Goal: Task Accomplishment & Management: Complete application form

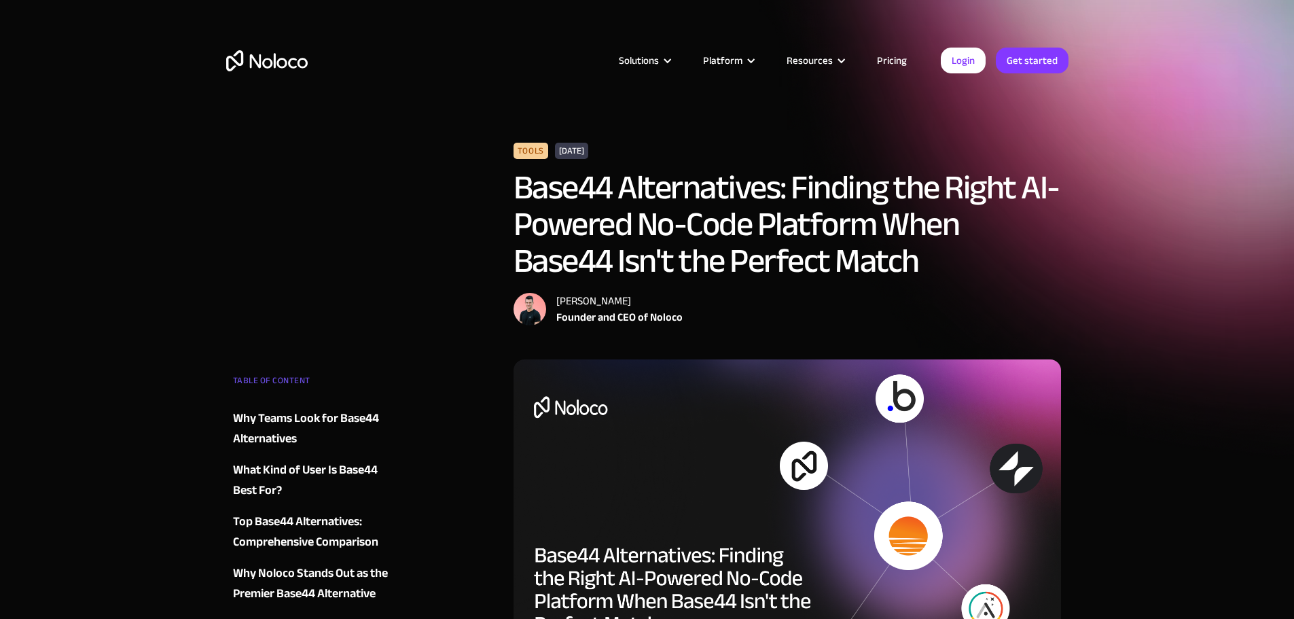
click at [886, 61] on link "Pricing" at bounding box center [892, 61] width 64 height 18
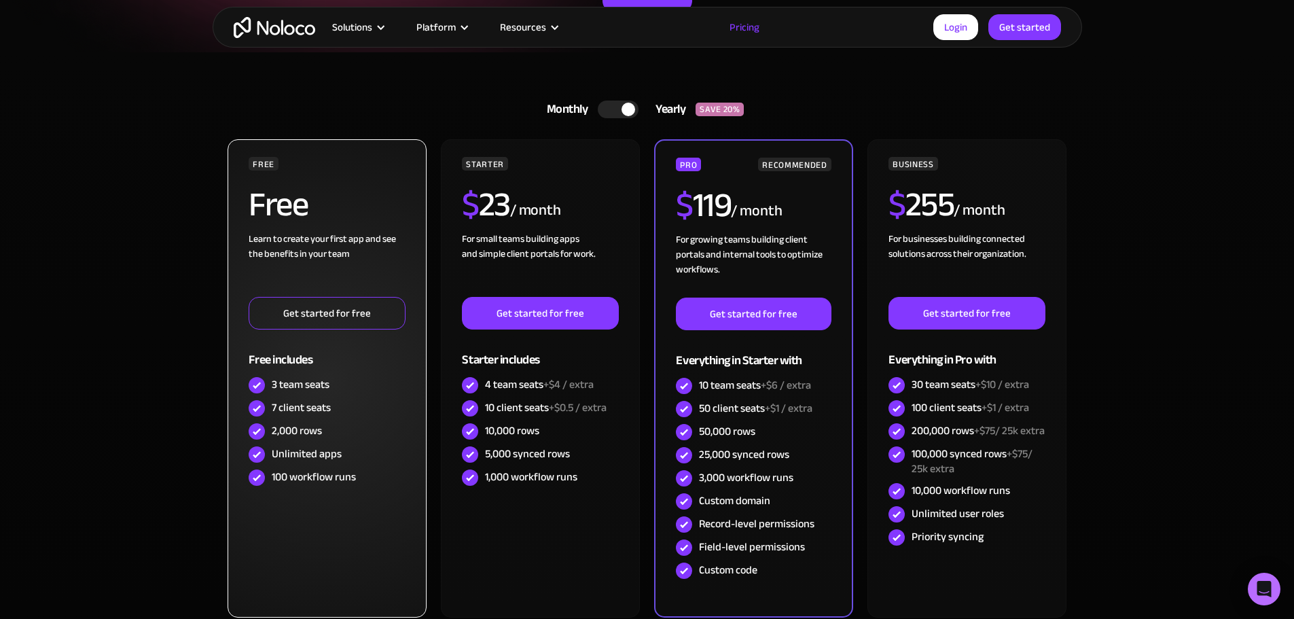
scroll to position [272, 0]
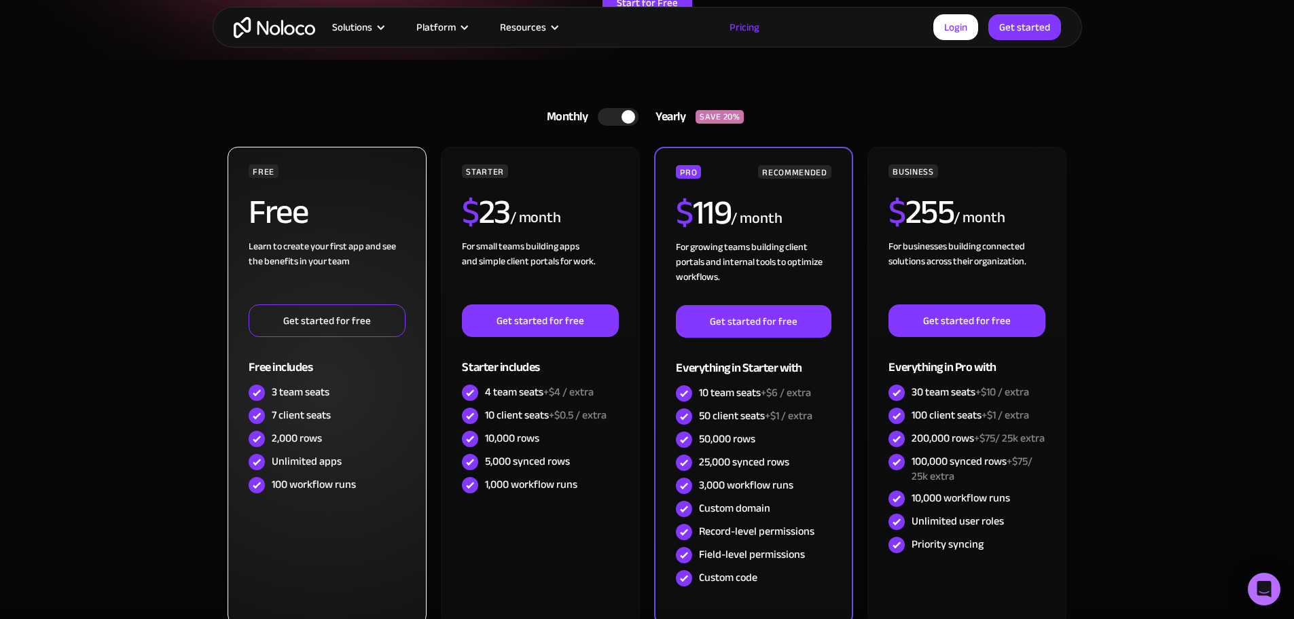
click at [344, 323] on link "Get started for free" at bounding box center [327, 320] width 156 height 33
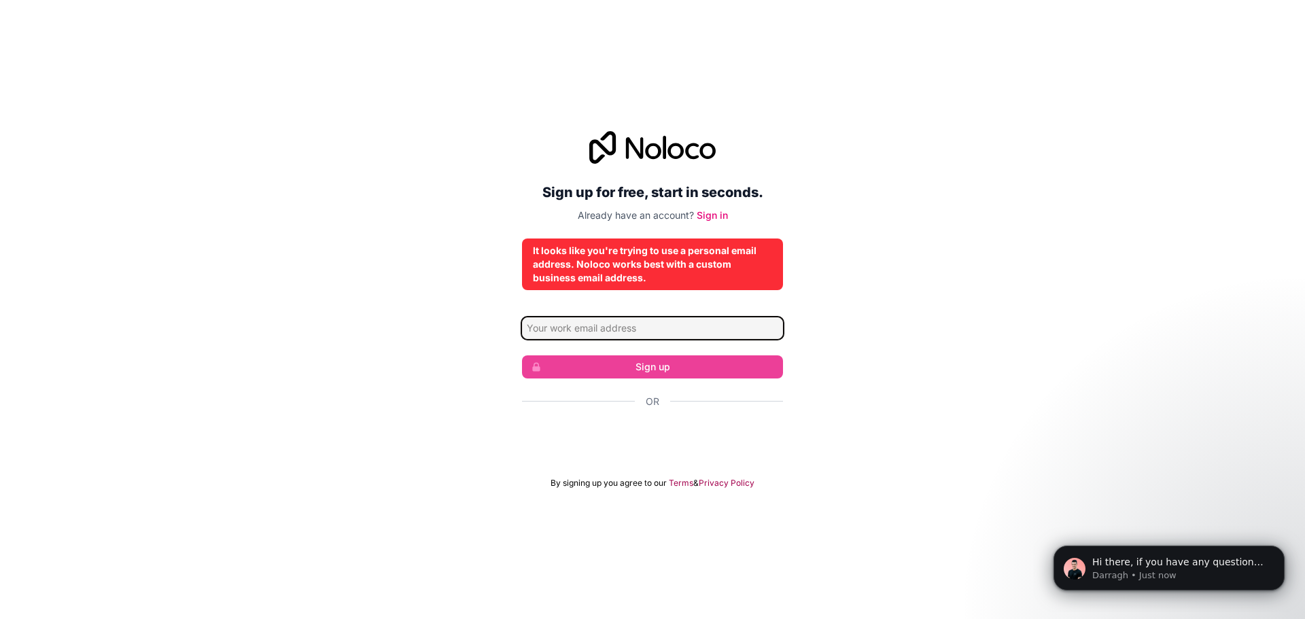
click at [606, 326] on input "Email address" at bounding box center [652, 328] width 261 height 22
click at [957, 334] on div "Sign up for free, start in seconds. Already have an account? Sign in It looks l…" at bounding box center [652, 309] width 1305 height 395
click at [586, 332] on input "Email address" at bounding box center [652, 328] width 261 height 22
type input "mrosado@boricode.com"
click at [664, 330] on input "mrosado@boricode.com" at bounding box center [652, 328] width 261 height 22
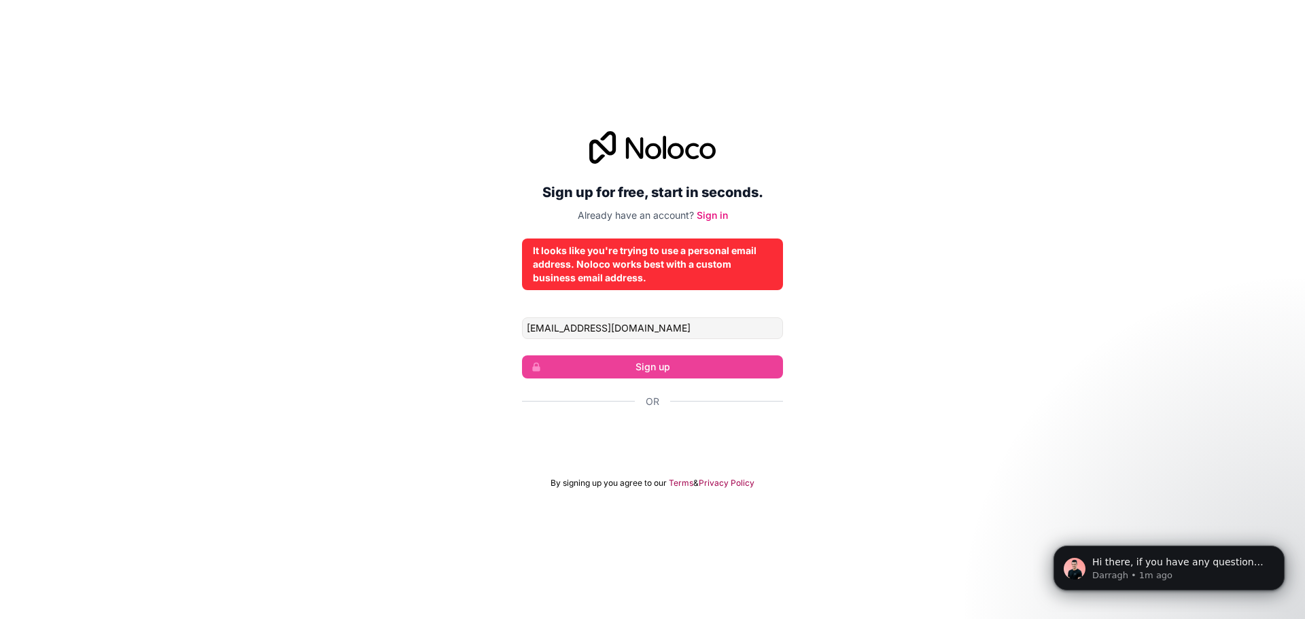
click at [791, 366] on div "Sign up for free, start in seconds. Already have an account? Sign in It looks l…" at bounding box center [652, 309] width 1305 height 395
click at [591, 326] on input "mrosado@boricode.com" at bounding box center [652, 328] width 261 height 22
click at [707, 217] on link "Sign in" at bounding box center [712, 215] width 31 height 12
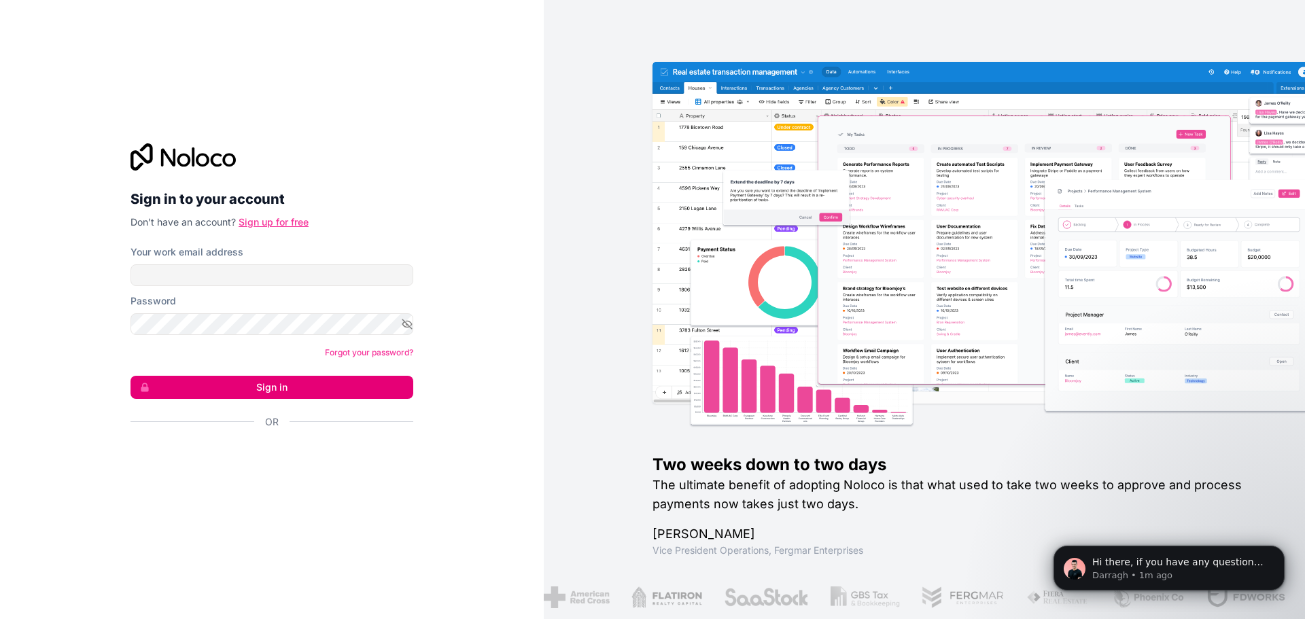
click at [266, 224] on link "Sign up for free" at bounding box center [274, 222] width 70 height 12
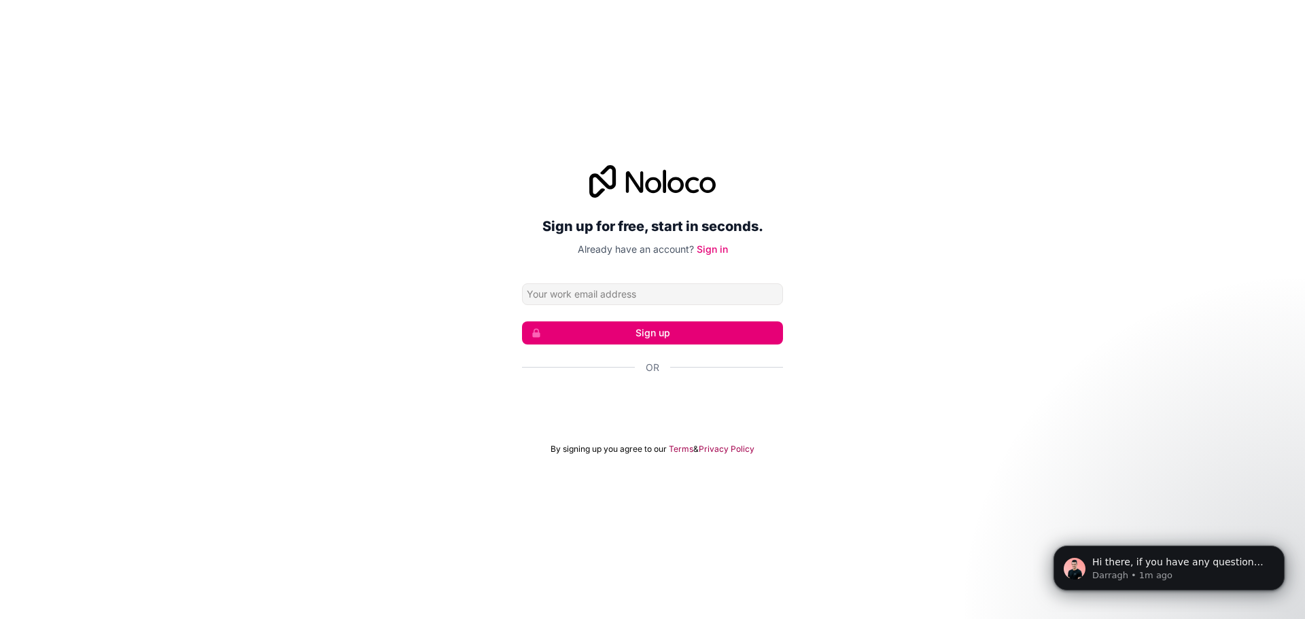
click at [559, 293] on input "Email address" at bounding box center [652, 294] width 261 height 22
type input "n"
type input "mrosado@boricode.com"
click at [633, 330] on button "Sign up" at bounding box center [652, 332] width 261 height 23
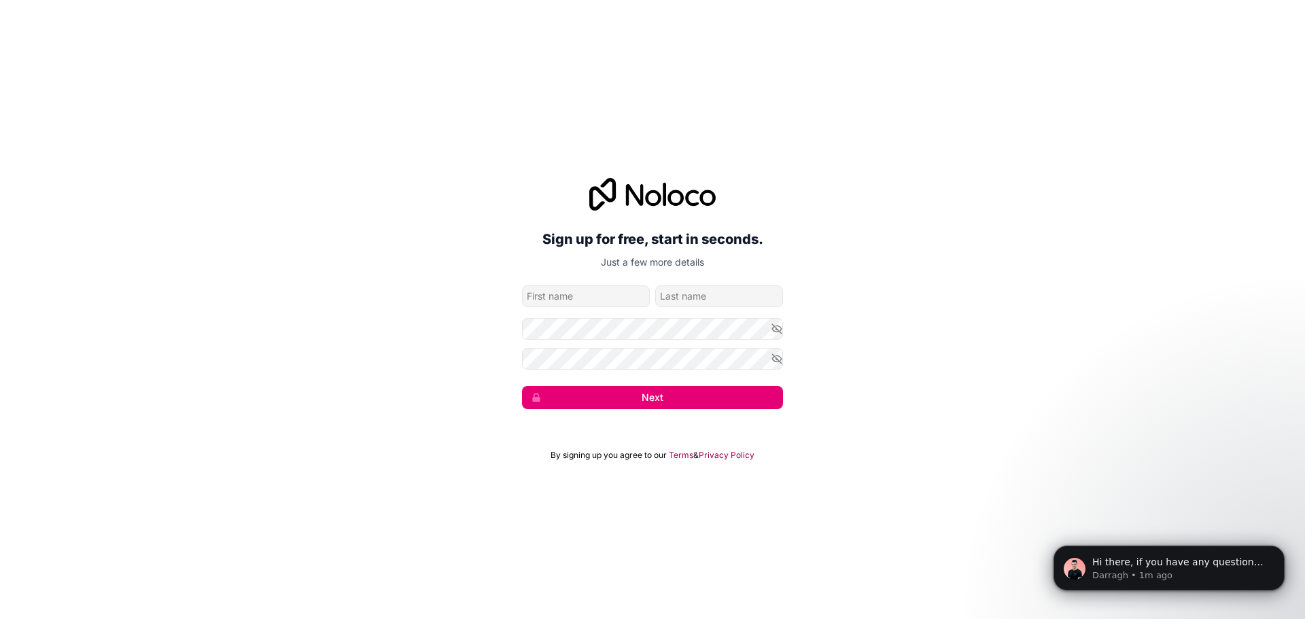
click at [577, 297] on input "given-name" at bounding box center [586, 296] width 128 height 22
type input "Manuel"
type input "Rosado"
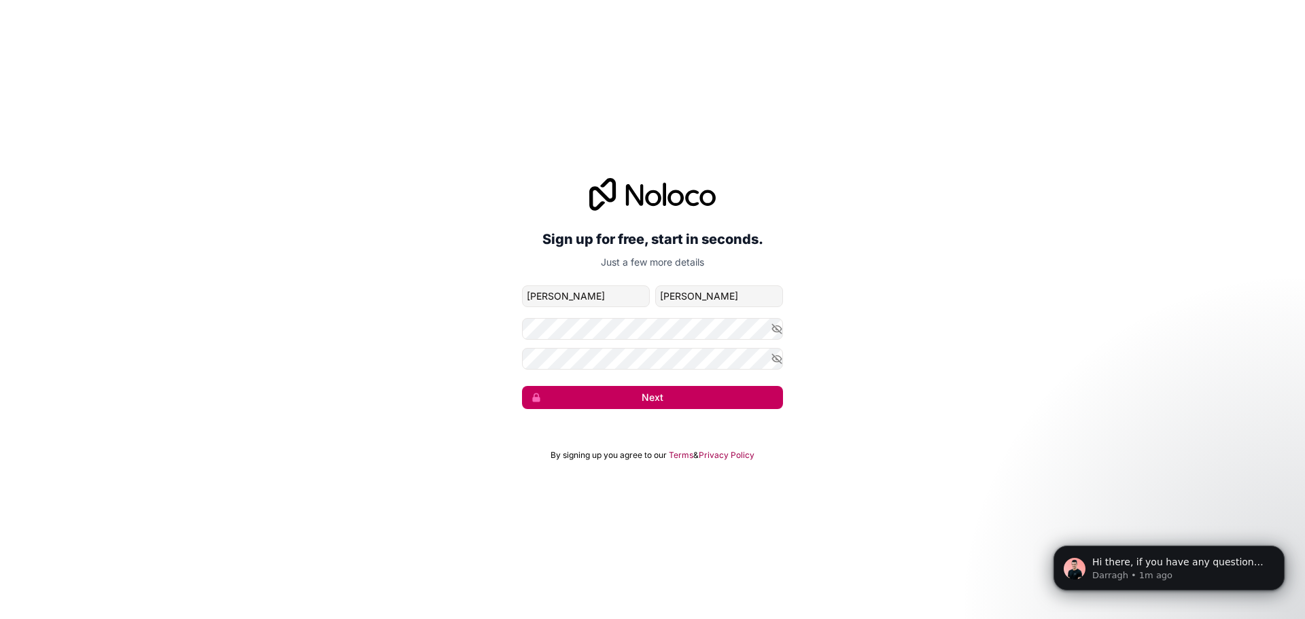
click at [616, 389] on button "Next" at bounding box center [652, 397] width 261 height 23
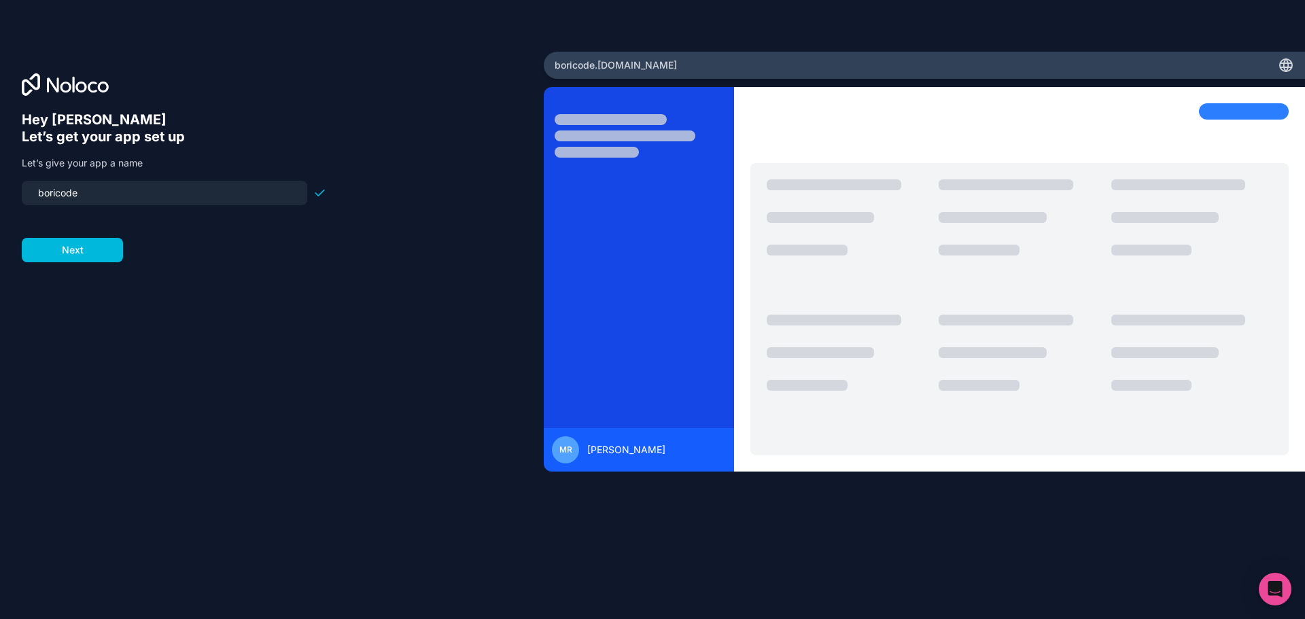
drag, startPoint x: 128, startPoint y: 188, endPoint x: 1, endPoint y: 185, distance: 127.1
click at [1, 185] on div "Hey Manuel 👋 Let’s get your app set up Let’s give your app a name boricode Next" at bounding box center [272, 310] width 544 height 516
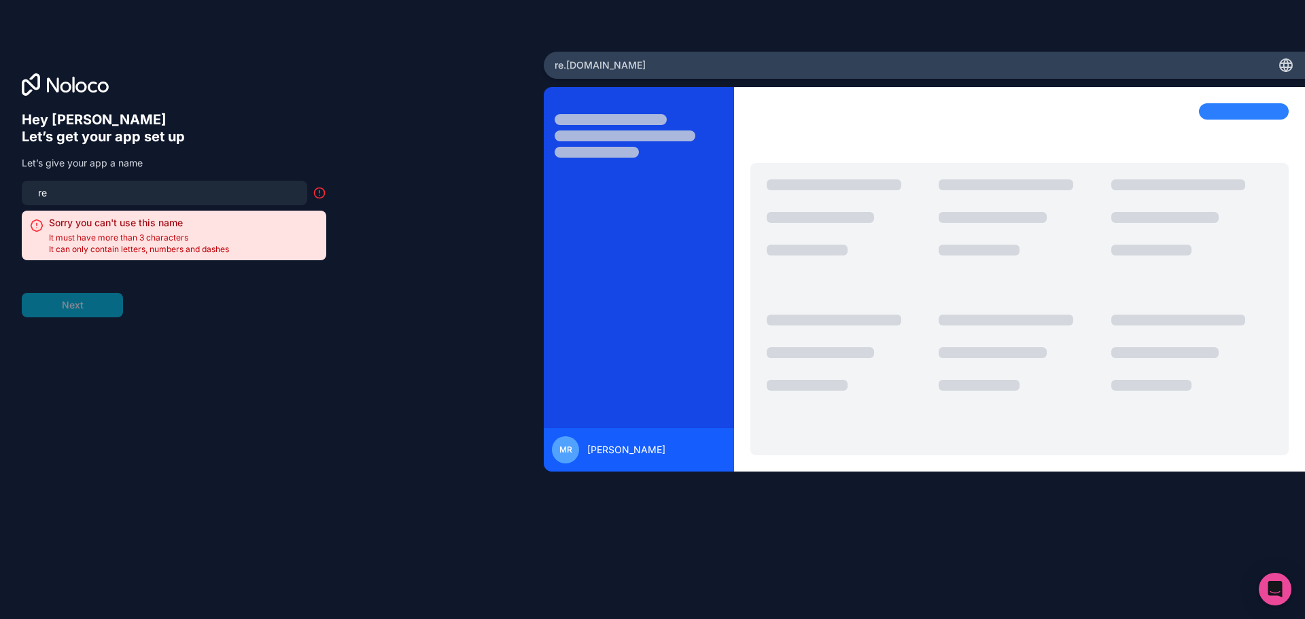
type input "r"
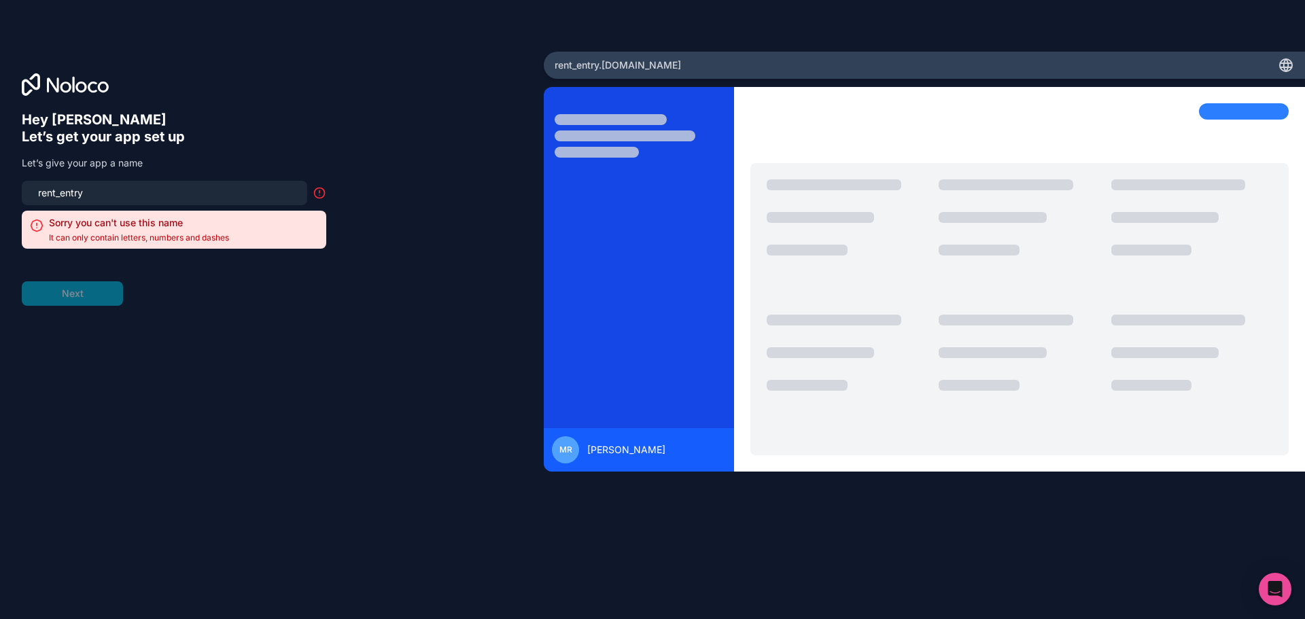
click at [62, 191] on input "rent_entry" at bounding box center [164, 192] width 269 height 19
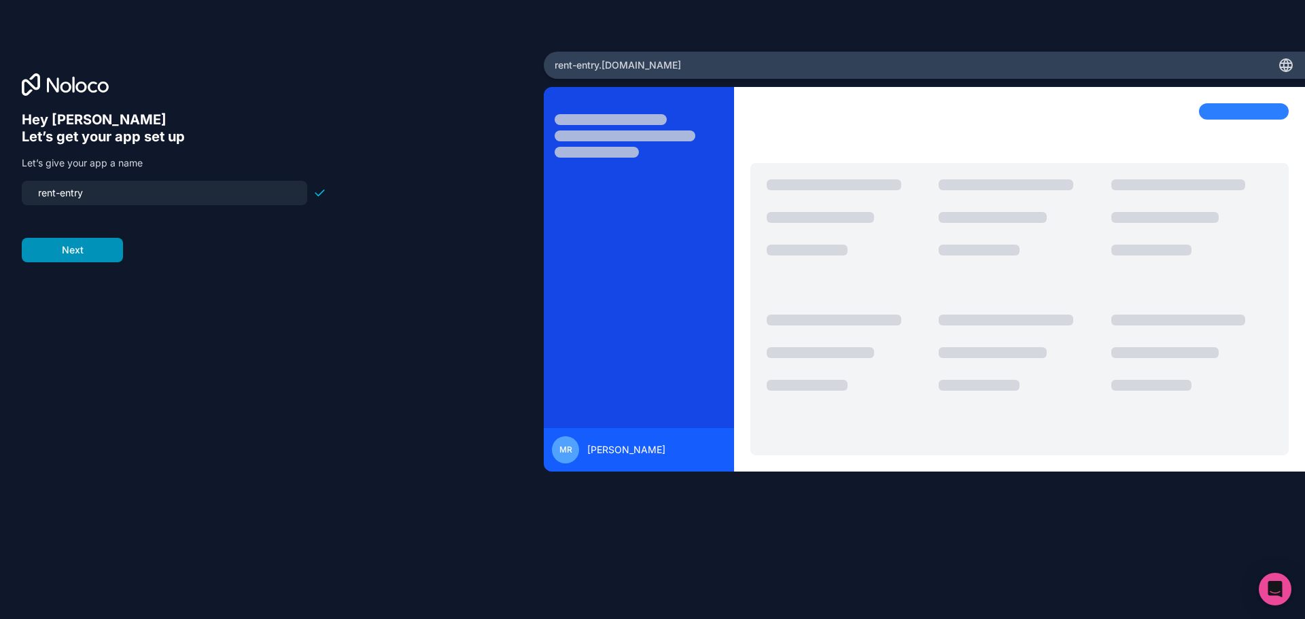
type input "rent-entry"
click at [77, 248] on button "Next" at bounding box center [72, 250] width 101 height 24
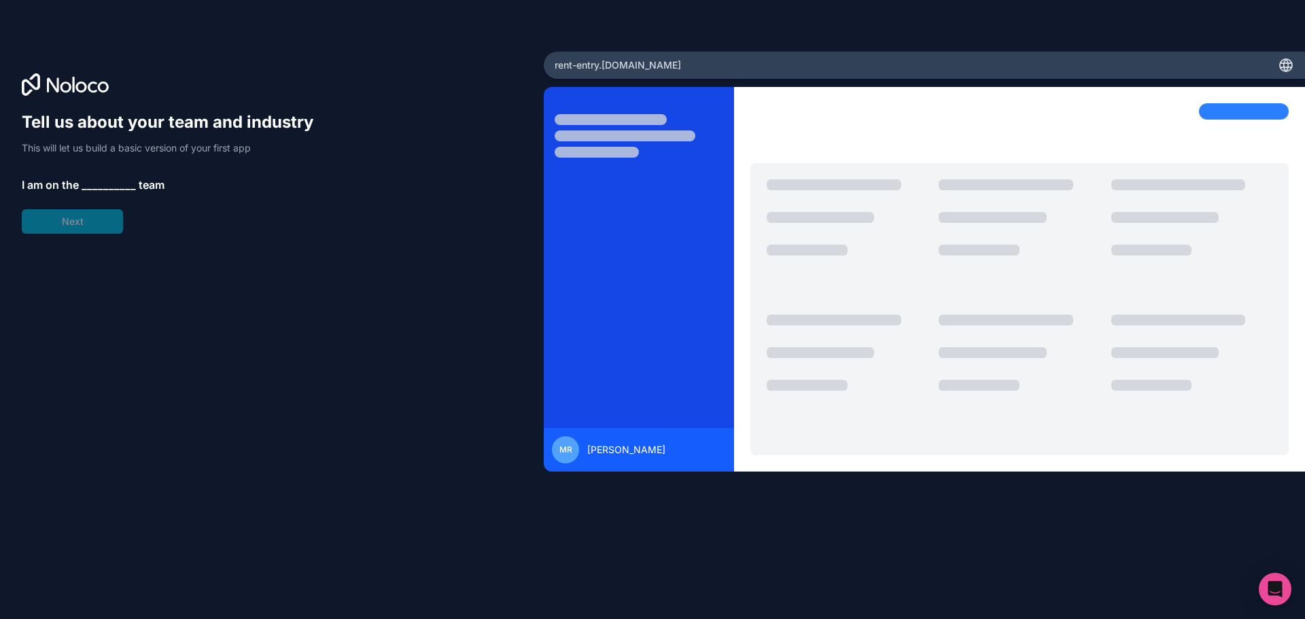
click at [98, 177] on span "__________" at bounding box center [109, 185] width 54 height 16
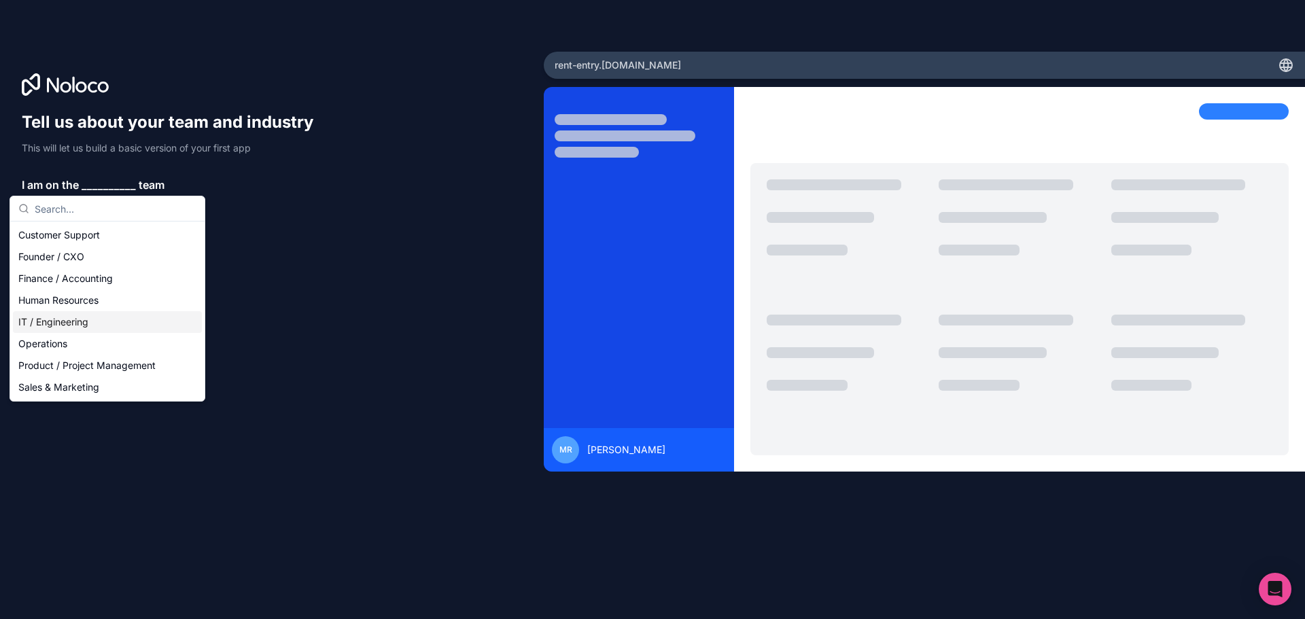
click at [105, 323] on div "IT / Engineering" at bounding box center [107, 322] width 189 height 22
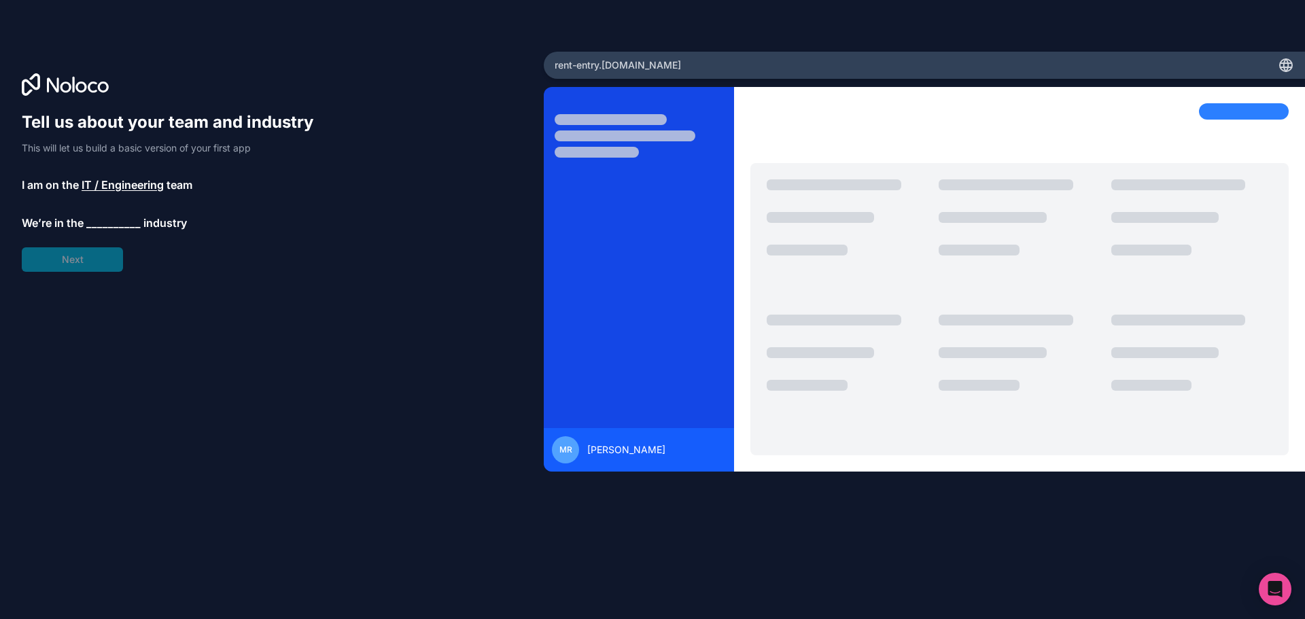
click at [106, 219] on span "__________" at bounding box center [113, 223] width 54 height 16
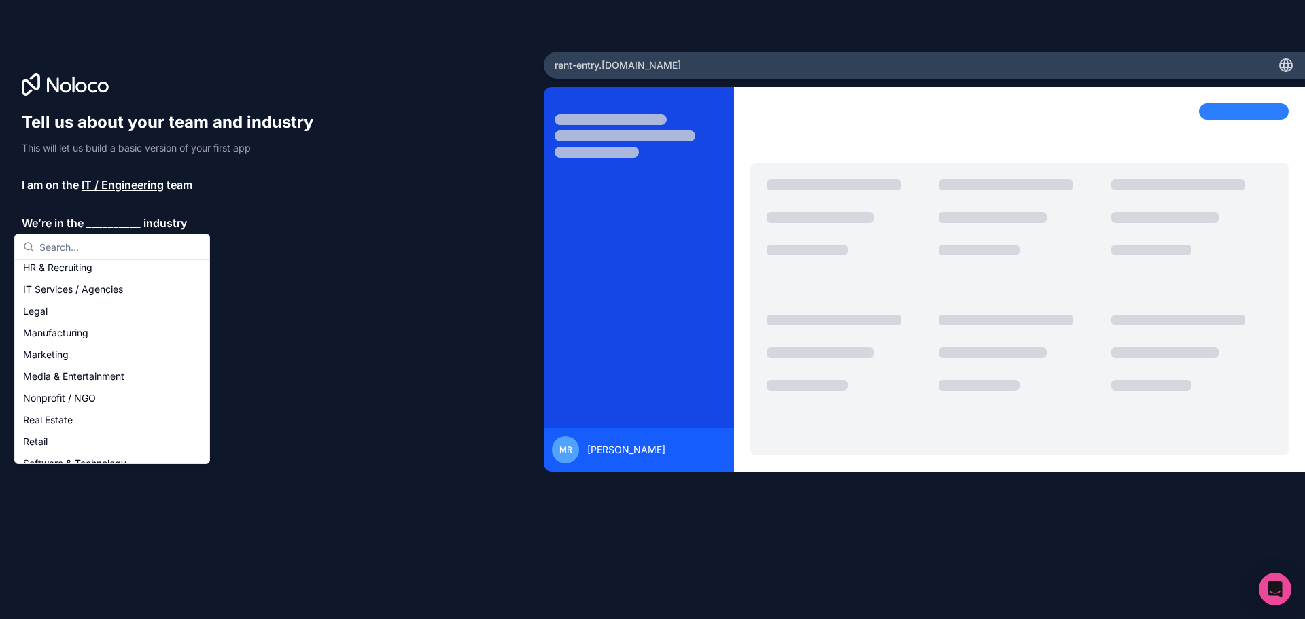
scroll to position [204, 0]
click at [116, 351] on div "Real Estate" at bounding box center [112, 352] width 189 height 22
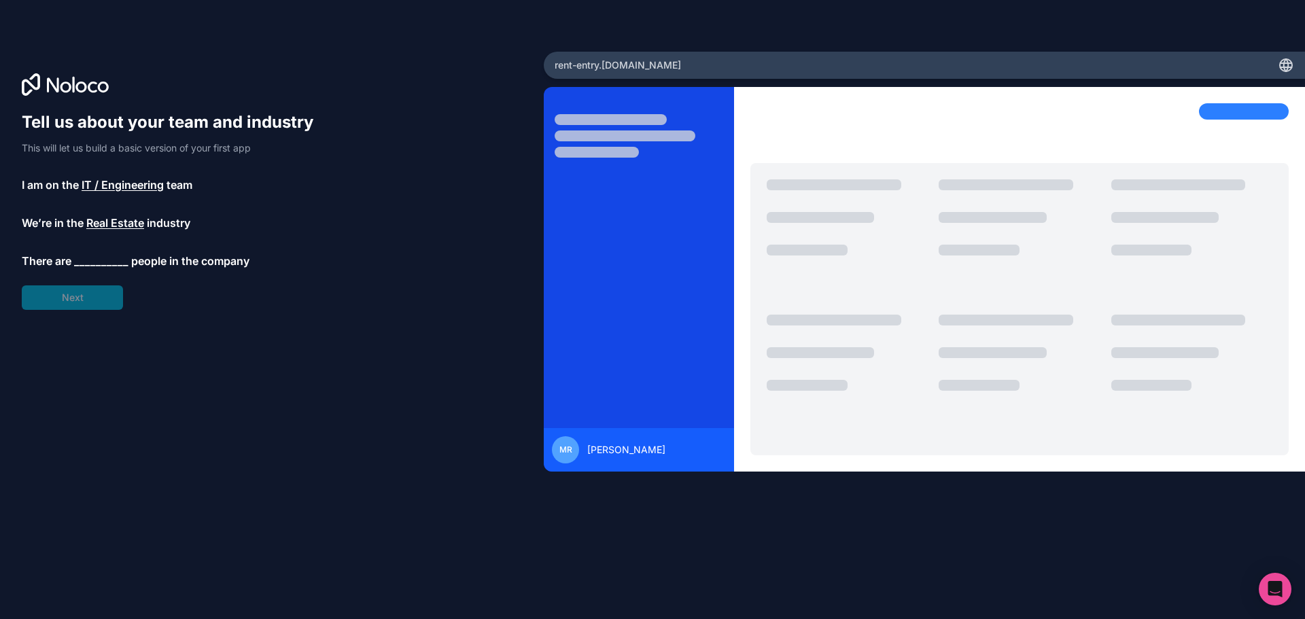
click at [97, 259] on span "__________" at bounding box center [101, 261] width 54 height 16
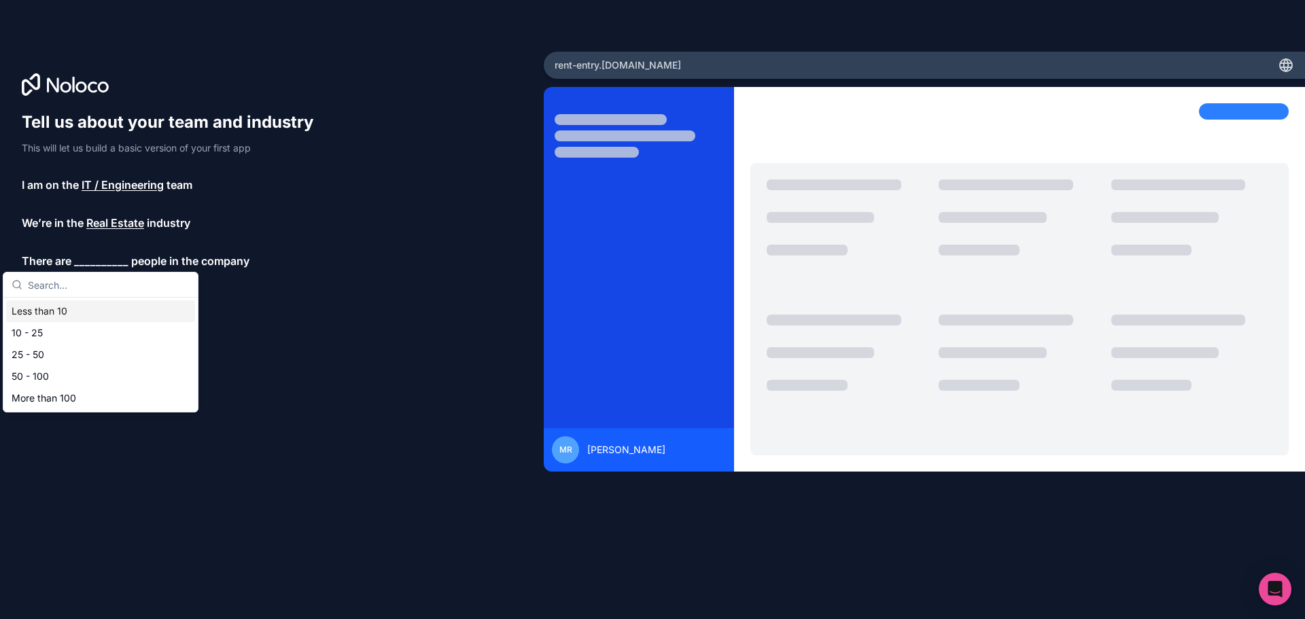
click at [63, 315] on div "Less than 10" at bounding box center [100, 311] width 189 height 22
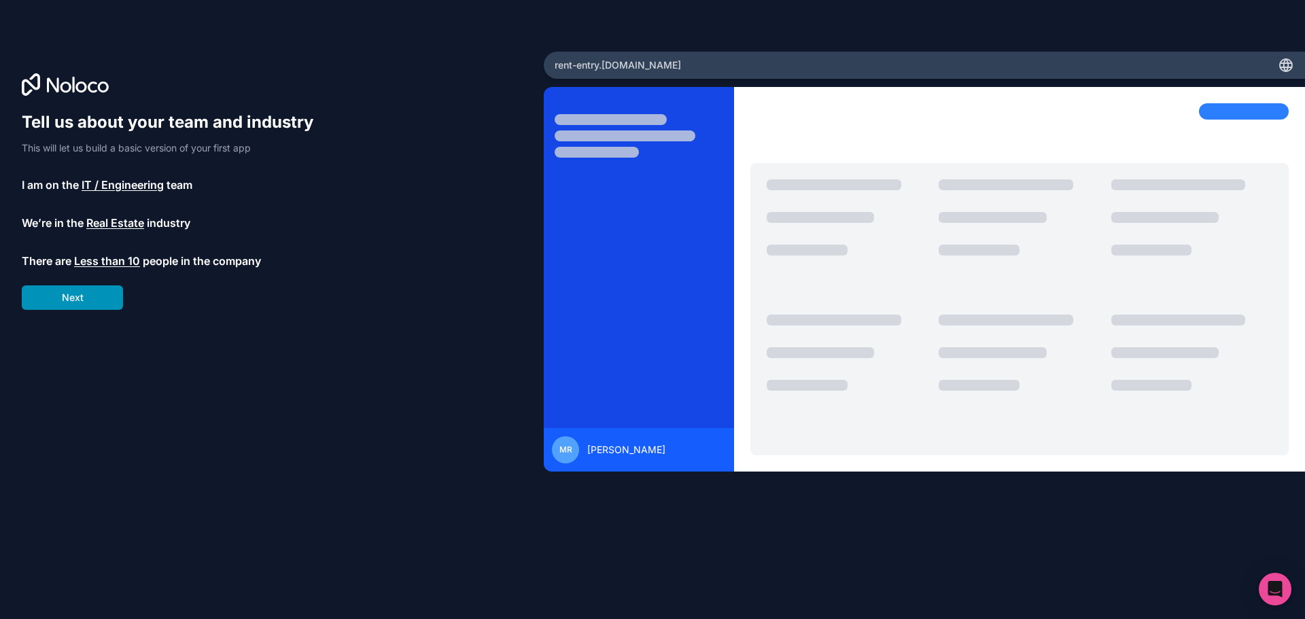
click at [75, 293] on button "Next" at bounding box center [72, 297] width 101 height 24
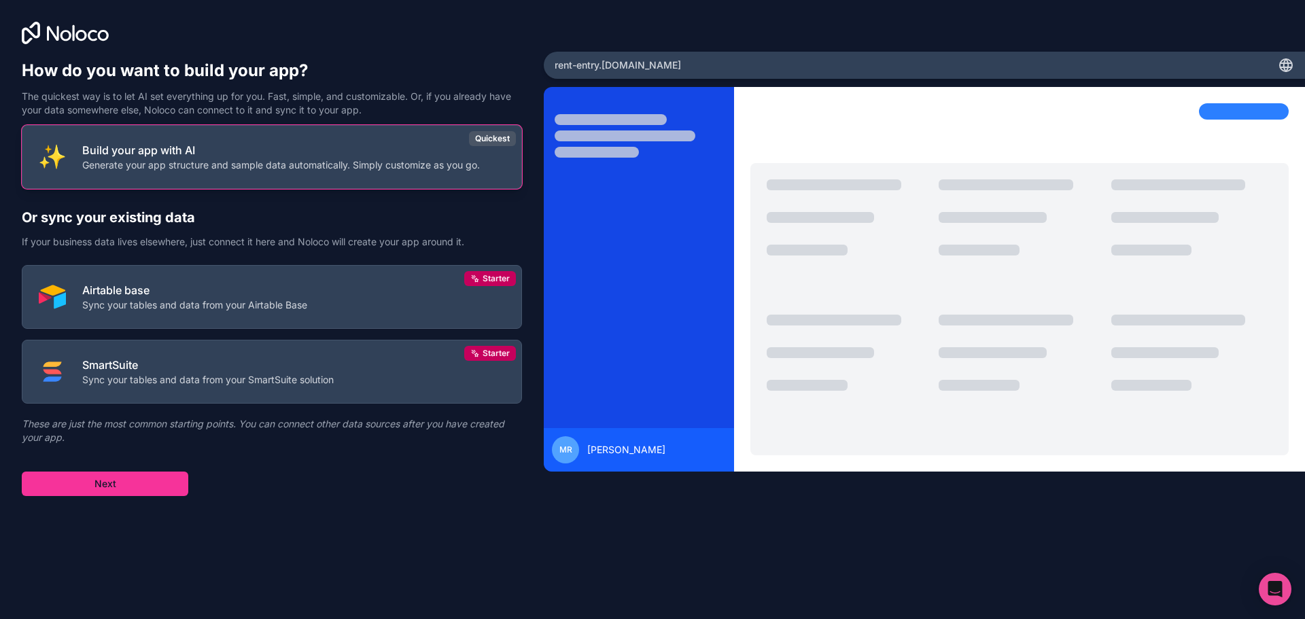
click at [194, 186] on button "Build your app with AI Generate your app structure and sample data automaticall…" at bounding box center [272, 157] width 500 height 64
click at [218, 154] on p "Build your app with AI" at bounding box center [281, 150] width 398 height 16
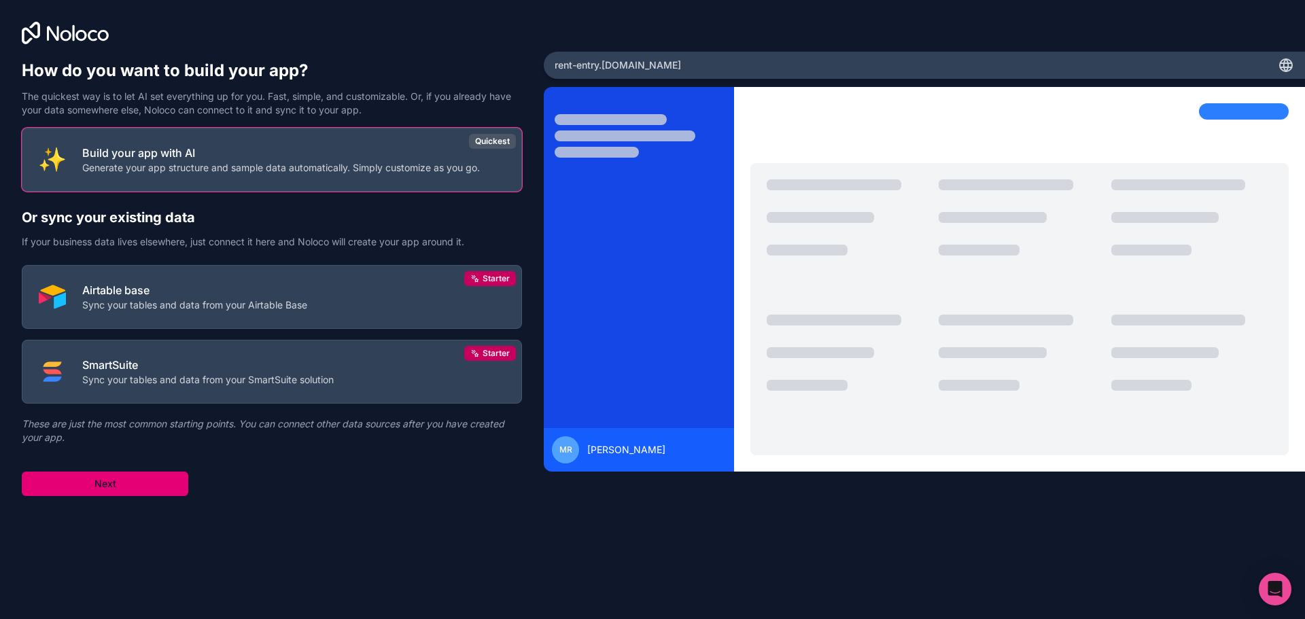
click at [137, 477] on button "Next" at bounding box center [105, 484] width 166 height 24
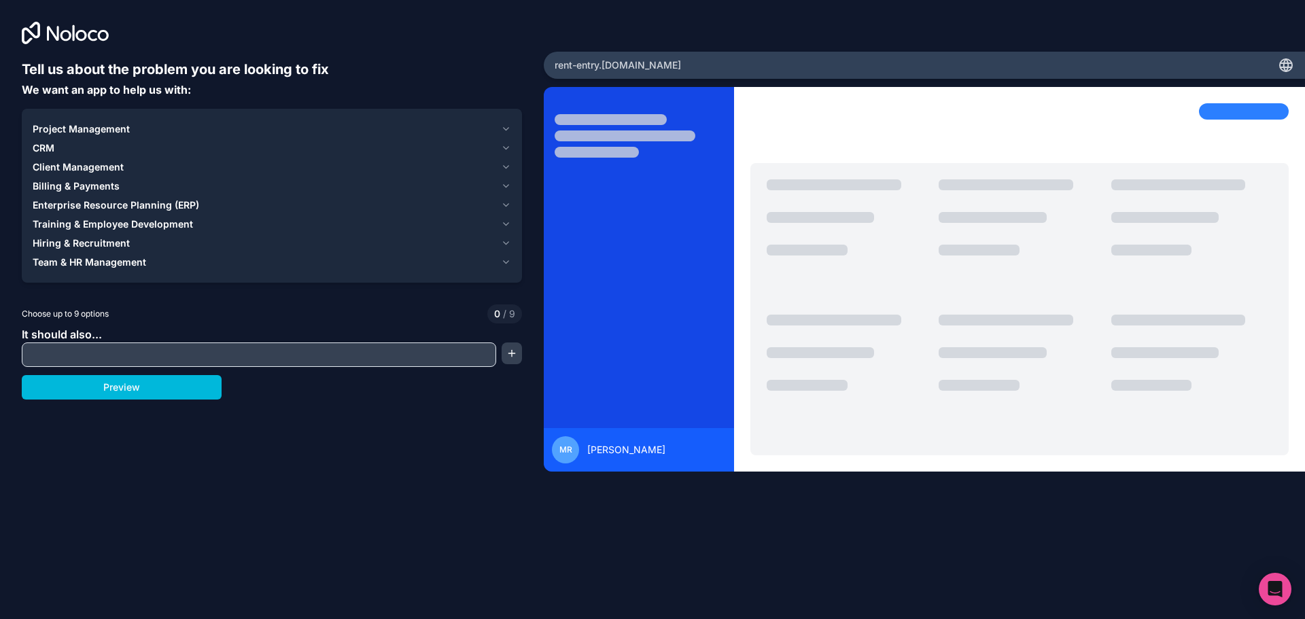
click at [57, 180] on span "Billing & Payments" at bounding box center [76, 186] width 87 height 14
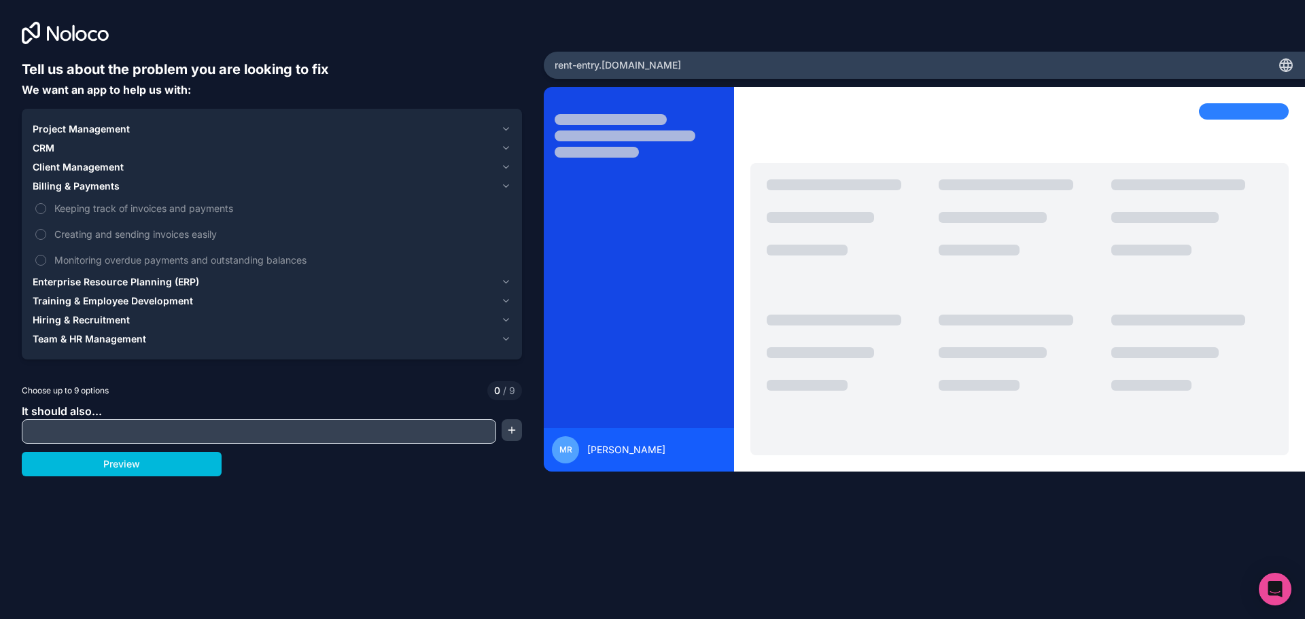
click at [113, 207] on span "Keeping track of invoices and payments" at bounding box center [281, 208] width 454 height 14
click at [46, 207] on button "Keeping track of invoices and payments" at bounding box center [40, 208] width 11 height 11
click at [112, 208] on span "Keeping track of invoices and payments" at bounding box center [281, 208] width 454 height 14
click at [46, 208] on button "Keeping track of invoices and payments" at bounding box center [40, 208] width 11 height 11
click at [117, 166] on span "Client Management" at bounding box center [78, 167] width 91 height 14
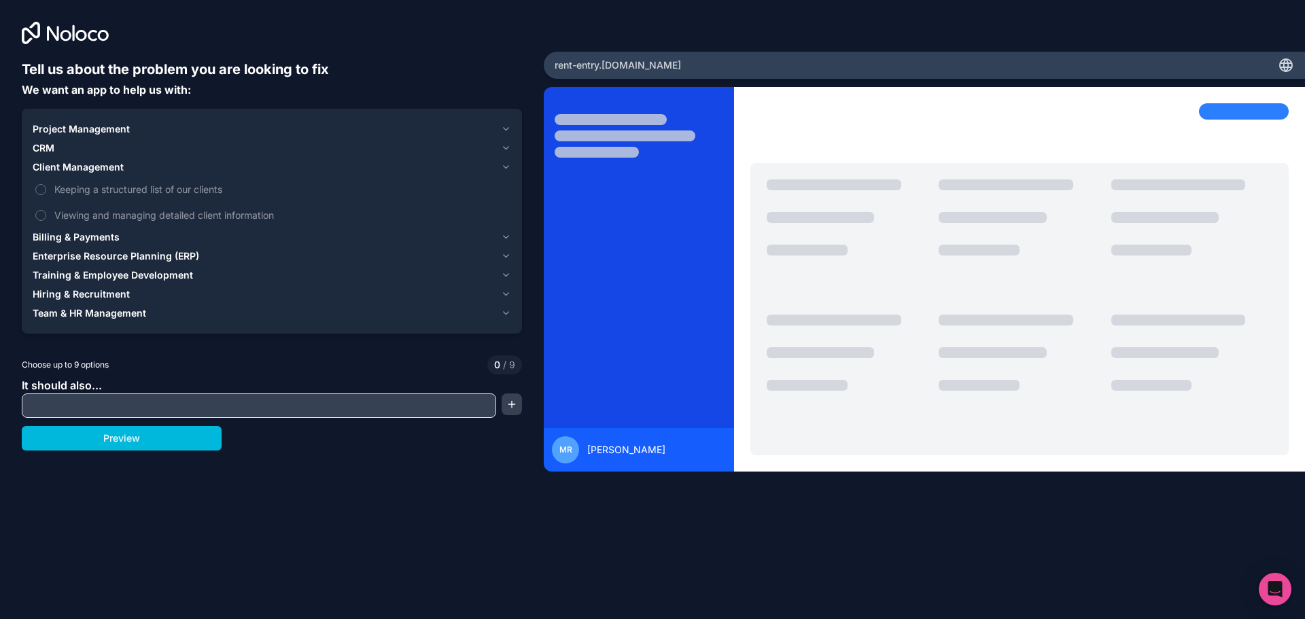
click at [88, 233] on span "Billing & Payments" at bounding box center [76, 237] width 87 height 14
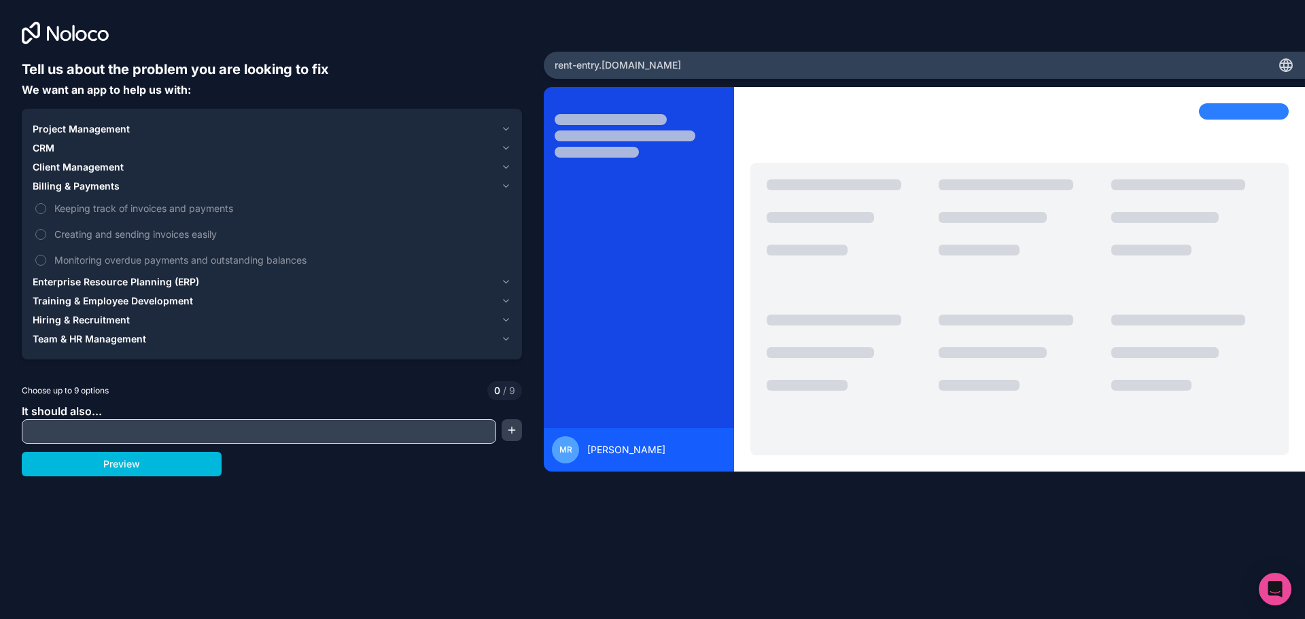
click at [94, 287] on span "Enterprise Resource Planning (ERP)" at bounding box center [116, 282] width 166 height 14
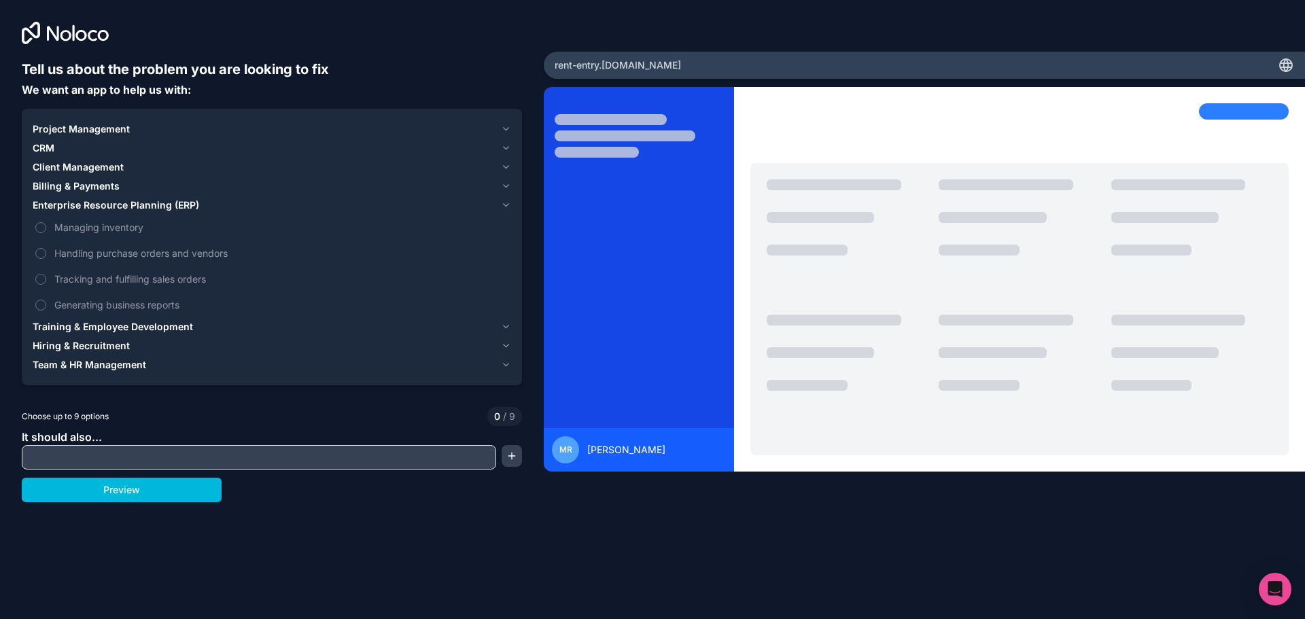
click at [54, 147] on span "CRM" at bounding box center [44, 148] width 22 height 14
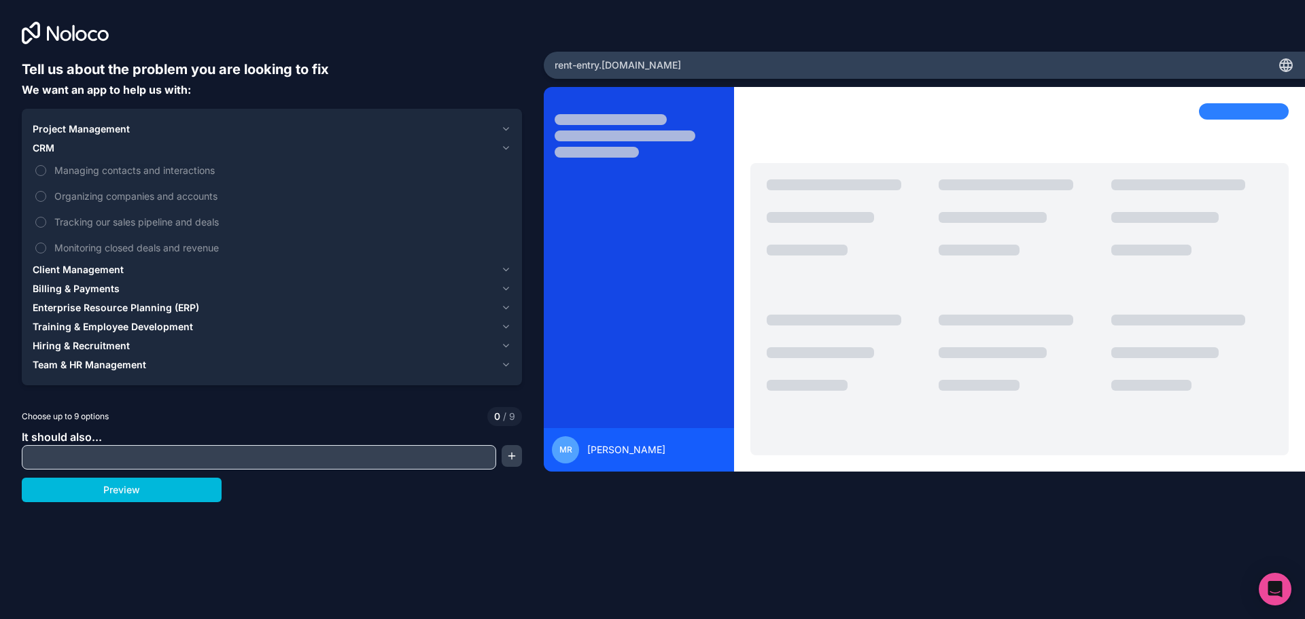
click at [76, 126] on span "Project Management" at bounding box center [81, 129] width 97 height 14
